Goal: Find specific page/section: Find specific page/section

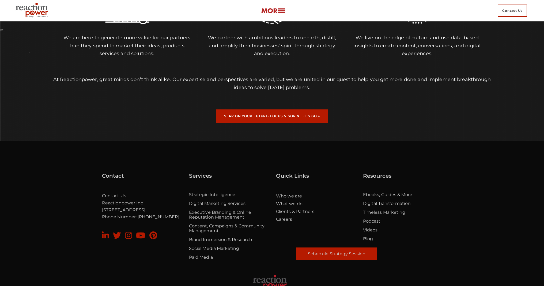
scroll to position [677, 0]
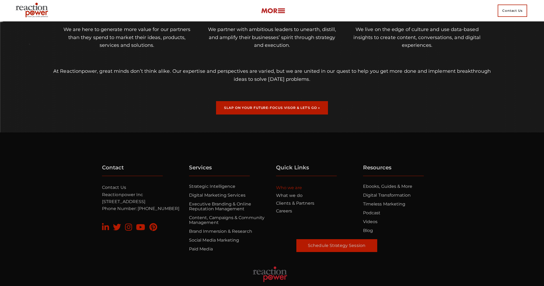
click at [290, 187] on link "Who we are" at bounding box center [289, 187] width 26 height 5
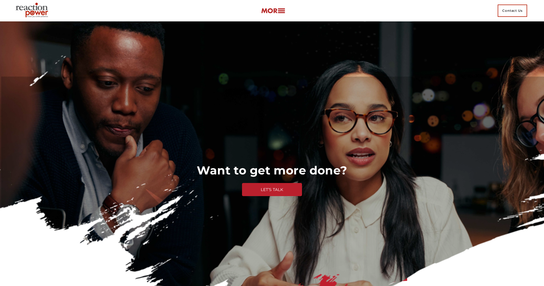
click at [274, 15] on div "Contact Us" at bounding box center [271, 10] width 517 height 21
click at [277, 12] on img at bounding box center [273, 11] width 24 height 6
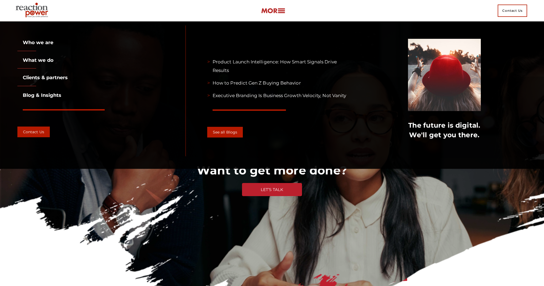
click at [52, 44] on link "Who we are" at bounding box center [35, 43] width 36 height 6
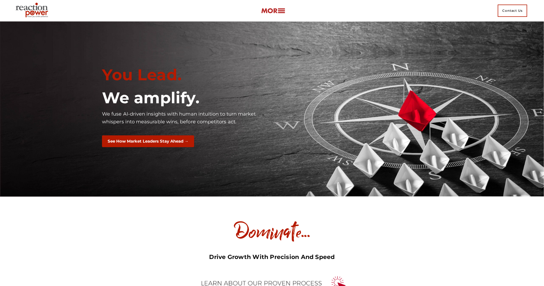
click at [28, 8] on img at bounding box center [32, 10] width 39 height 19
